Goal: Information Seeking & Learning: Learn about a topic

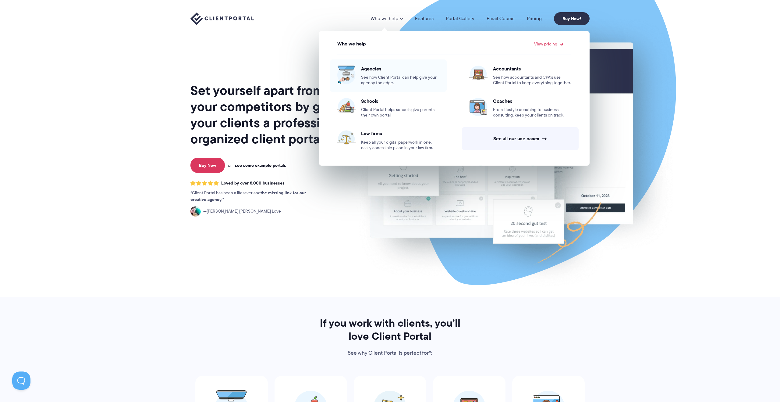
click at [387, 69] on span "Agencies" at bounding box center [400, 69] width 78 height 6
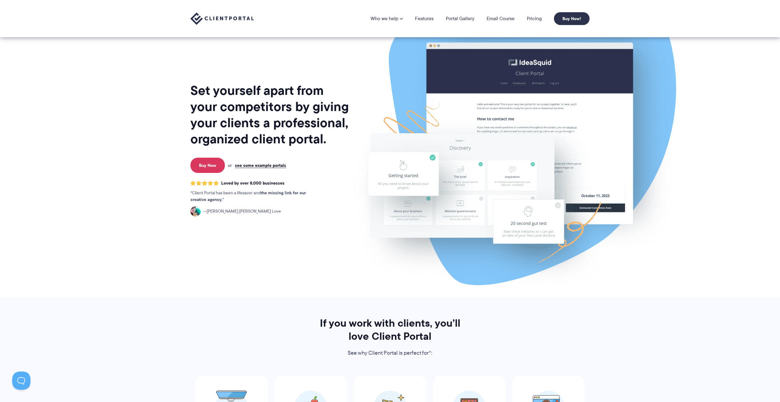
scroll to position [143, 0]
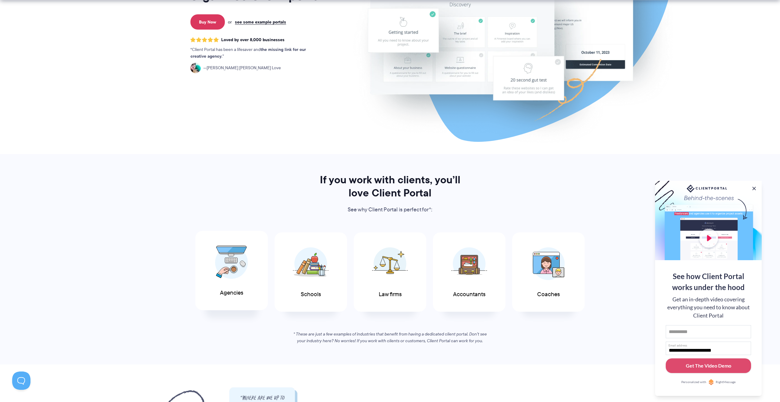
click at [227, 292] on span "Agencies" at bounding box center [231, 292] width 23 height 6
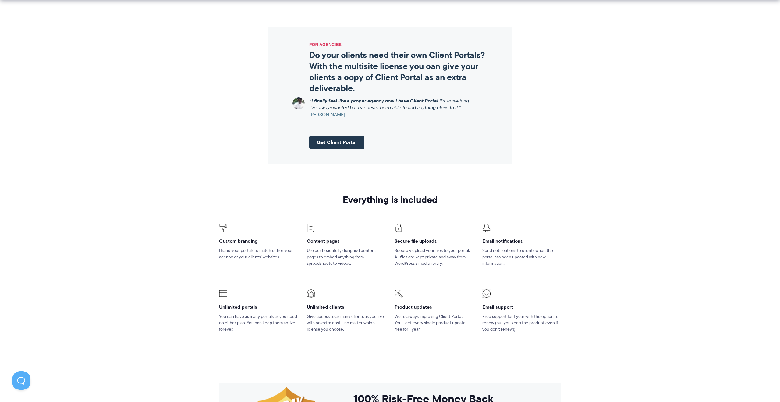
scroll to position [776, 0]
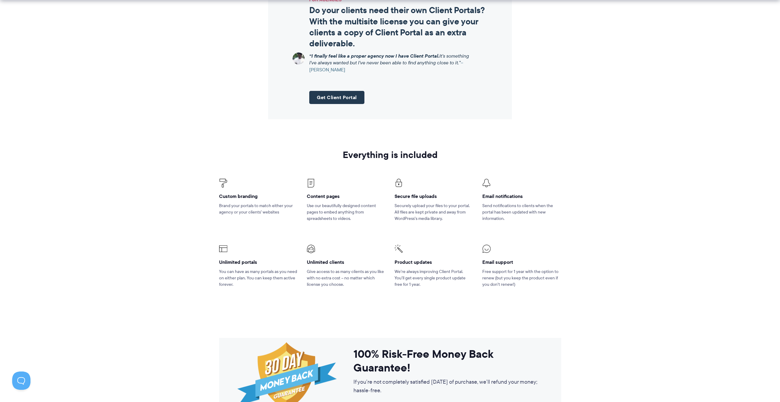
click at [313, 196] on h4 "Content pages" at bounding box center [346, 196] width 79 height 6
click at [329, 210] on p "Use our beautifully designed content pages to embed anything from spreadsheets …" at bounding box center [346, 211] width 79 height 19
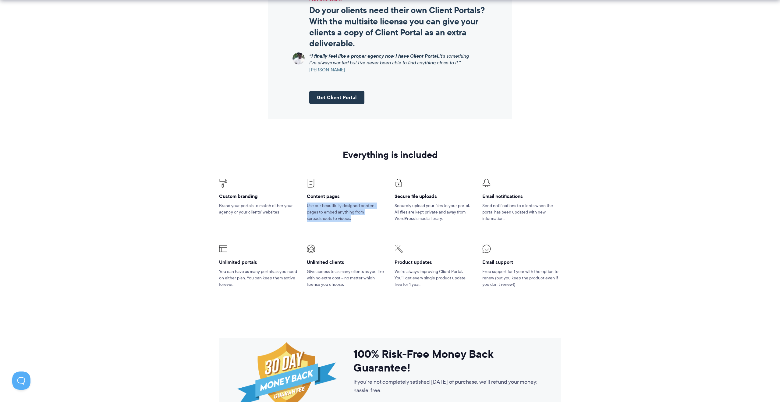
click at [329, 210] on p "Use our beautifully designed content pages to embed anything from spreadsheets …" at bounding box center [346, 211] width 79 height 19
click at [484, 210] on p "Send notifications to clients when the portal has been updated with new informa…" at bounding box center [521, 211] width 79 height 19
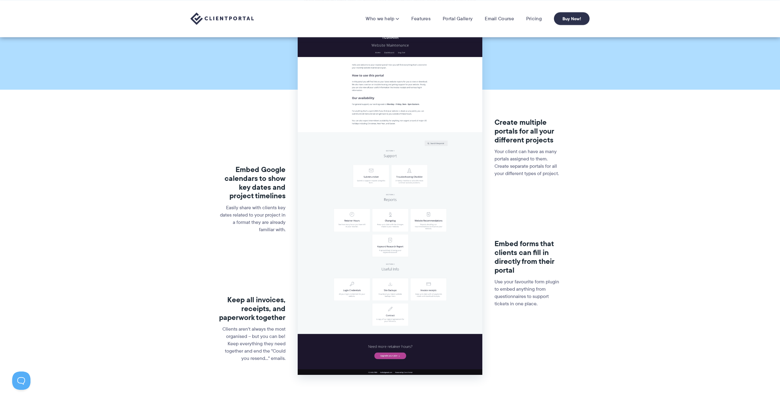
scroll to position [73, 0]
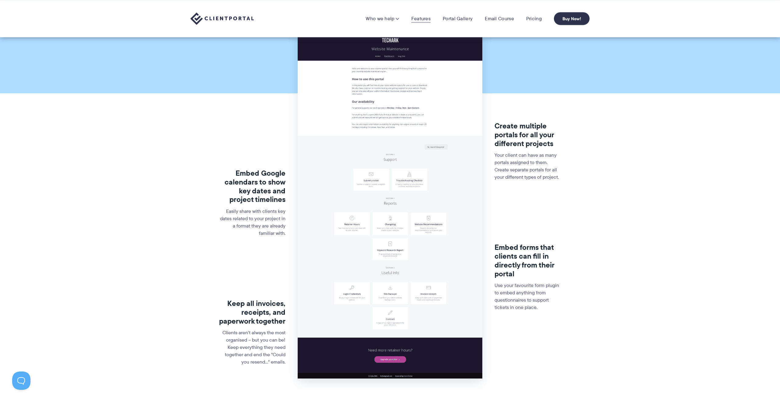
click at [422, 17] on link "Features" at bounding box center [420, 19] width 19 height 6
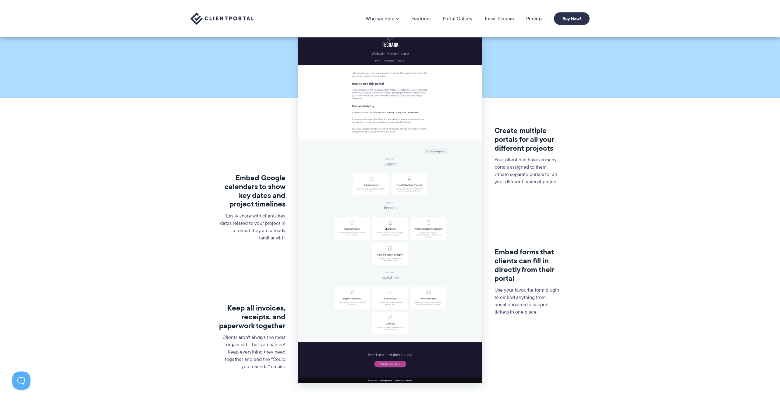
scroll to position [67, 0]
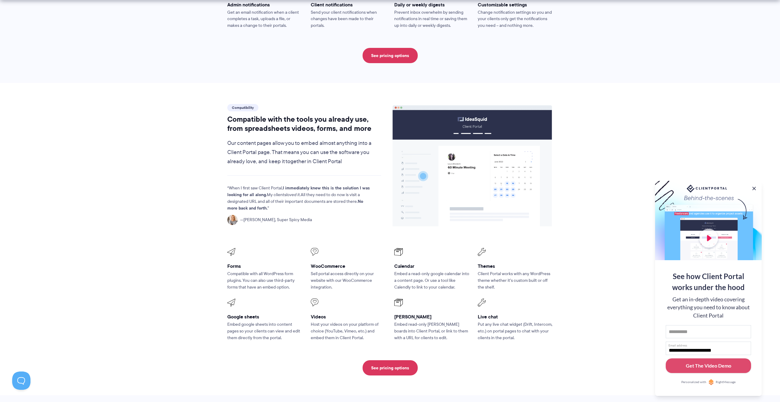
scroll to position [633, 0]
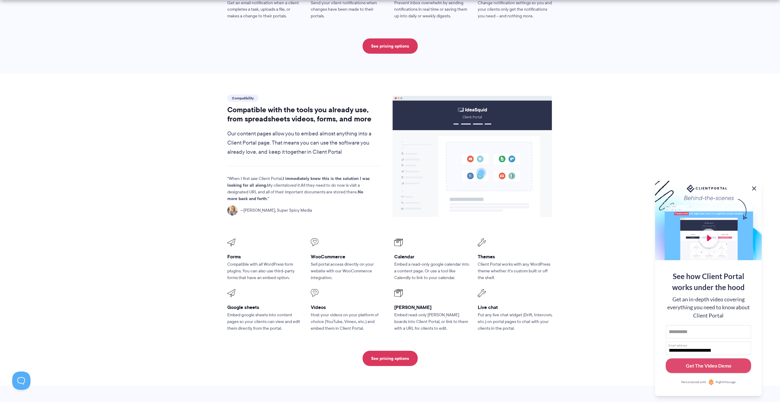
click at [755, 186] on button at bounding box center [754, 188] width 7 height 7
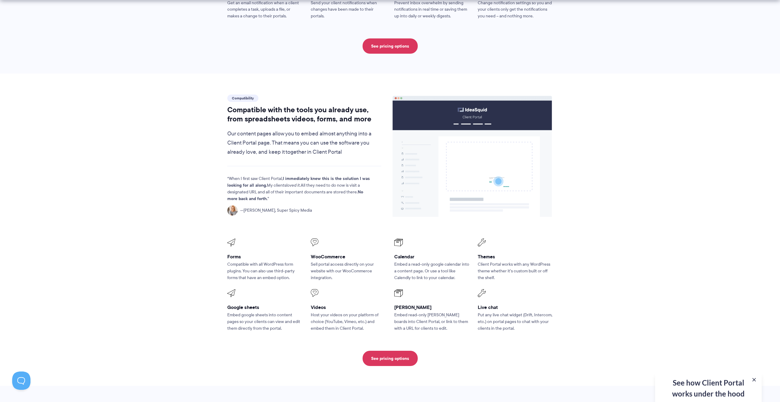
click at [410, 311] on p "Embed read-only [PERSON_NAME] boards into Client Portal, or link to them with a…" at bounding box center [431, 321] width 75 height 20
click at [426, 311] on p "Embed read-only [PERSON_NAME] boards into Client Portal, or link to them with a…" at bounding box center [431, 321] width 75 height 20
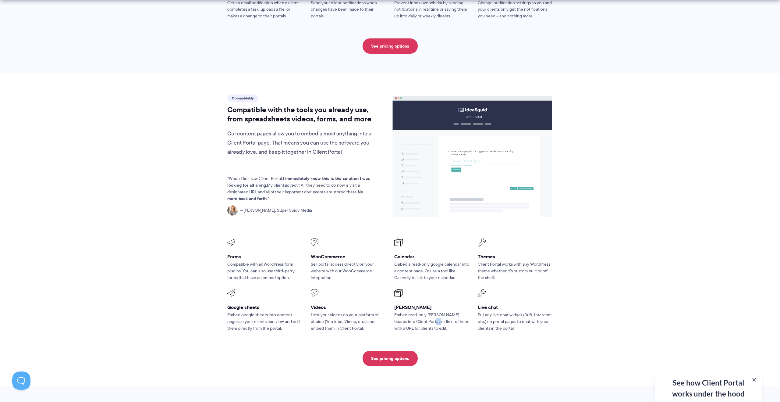
click at [426, 311] on p "Embed read-only [PERSON_NAME] boards into Client Portal, or link to them with a…" at bounding box center [431, 321] width 75 height 20
click at [275, 311] on p "Embed google sheets into content pages so your clients can view and edit them d…" at bounding box center [264, 321] width 75 height 20
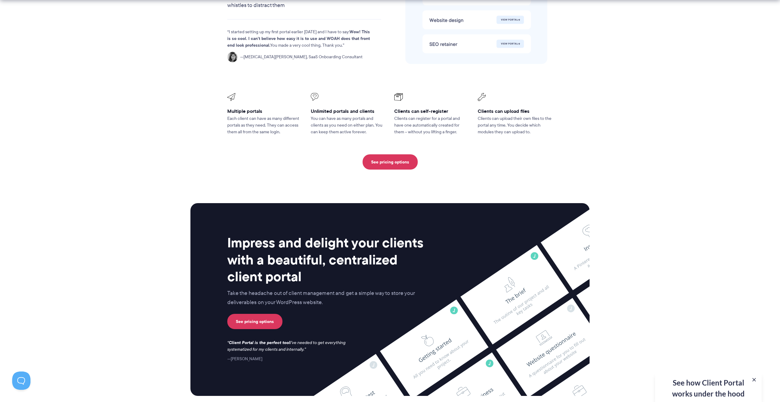
scroll to position [1456, 0]
